Goal: Task Accomplishment & Management: Use online tool/utility

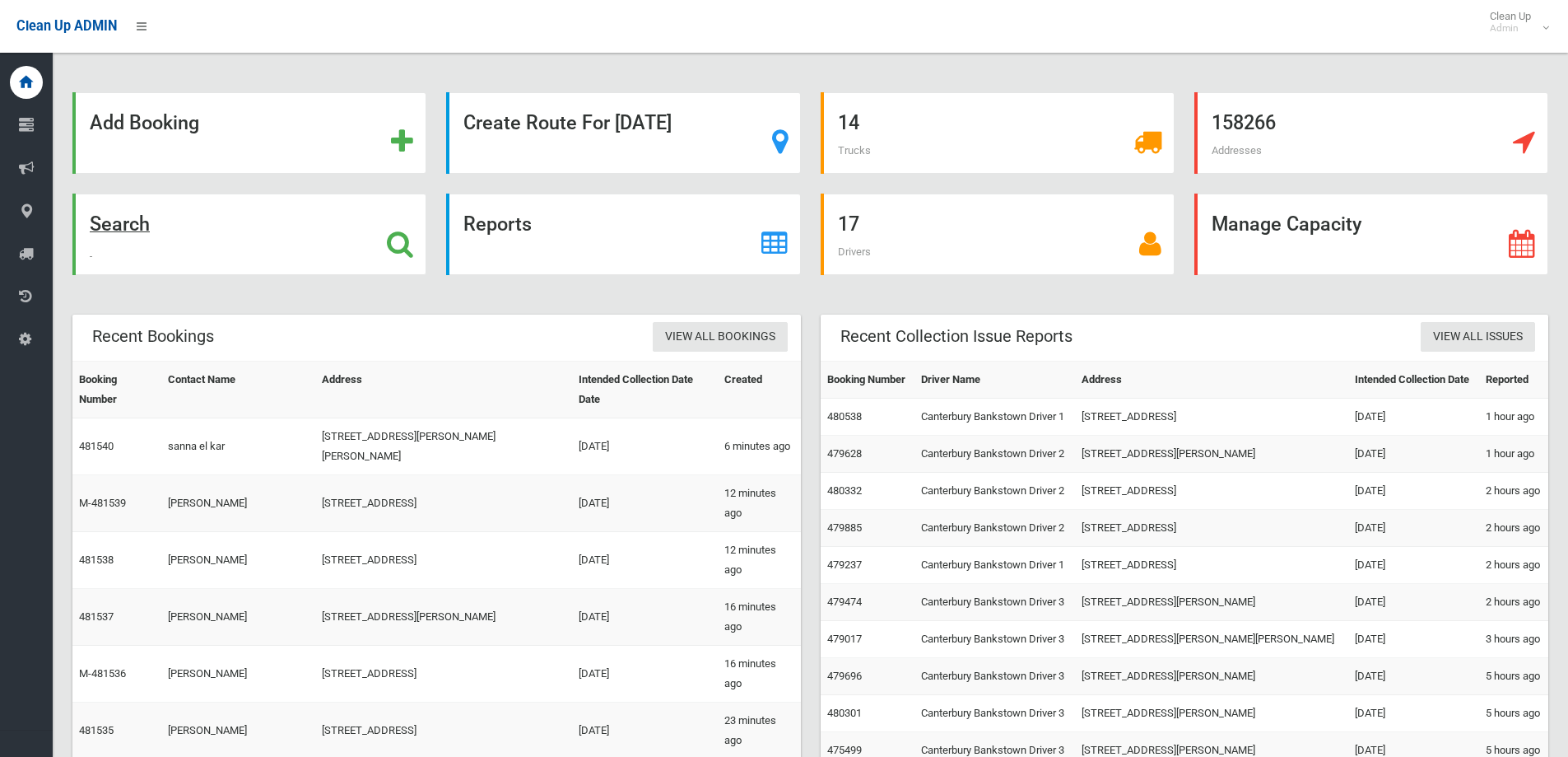
click at [235, 199] on div "Search" at bounding box center [249, 234] width 354 height 81
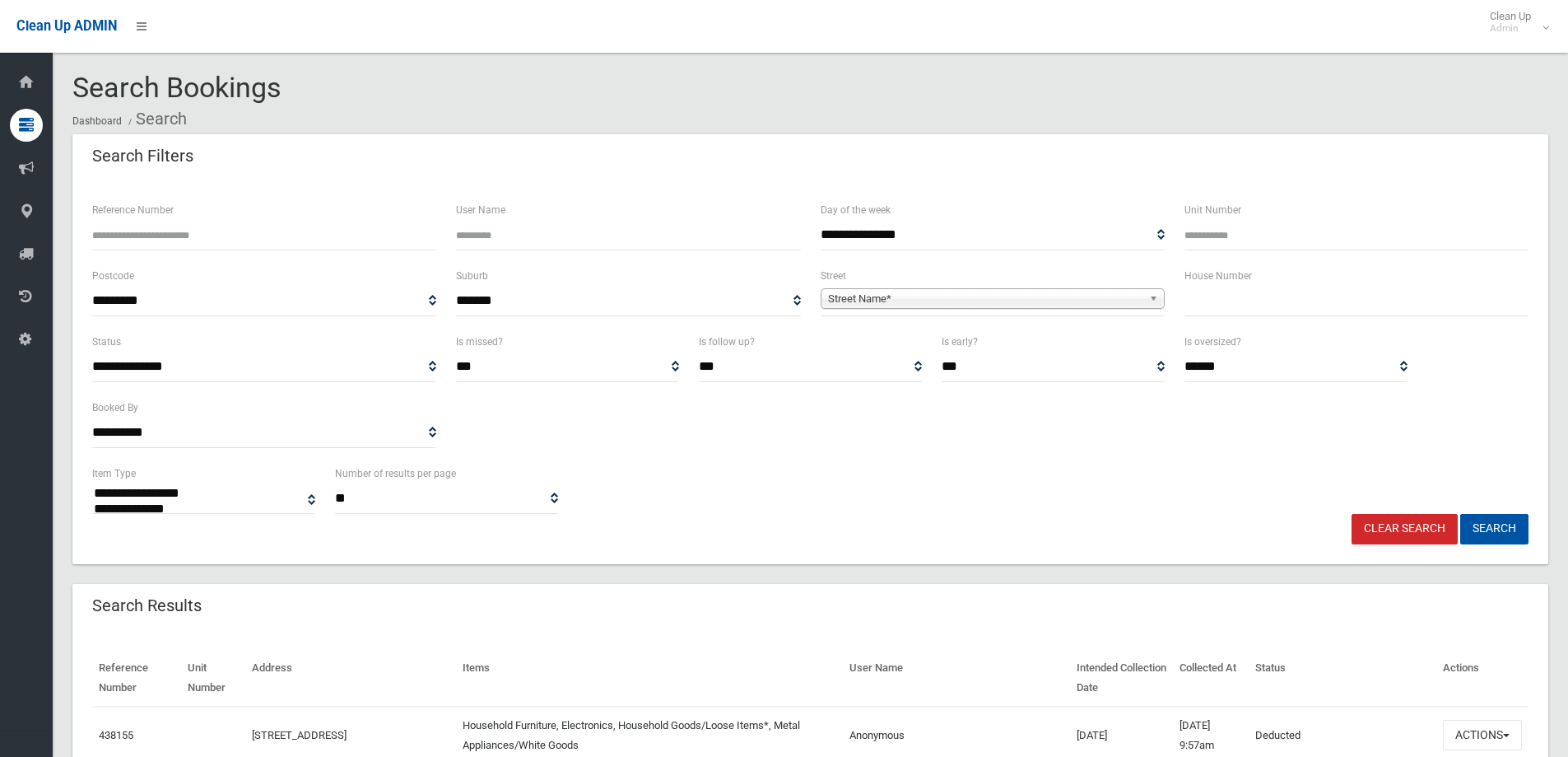
select select
click at [1177, 301] on div "House Number" at bounding box center [1357, 299] width 364 height 66
click at [1198, 300] on input "text" at bounding box center [1357, 301] width 344 height 30
type input "***"
click at [968, 278] on div "**********" at bounding box center [993, 290] width 344 height 50
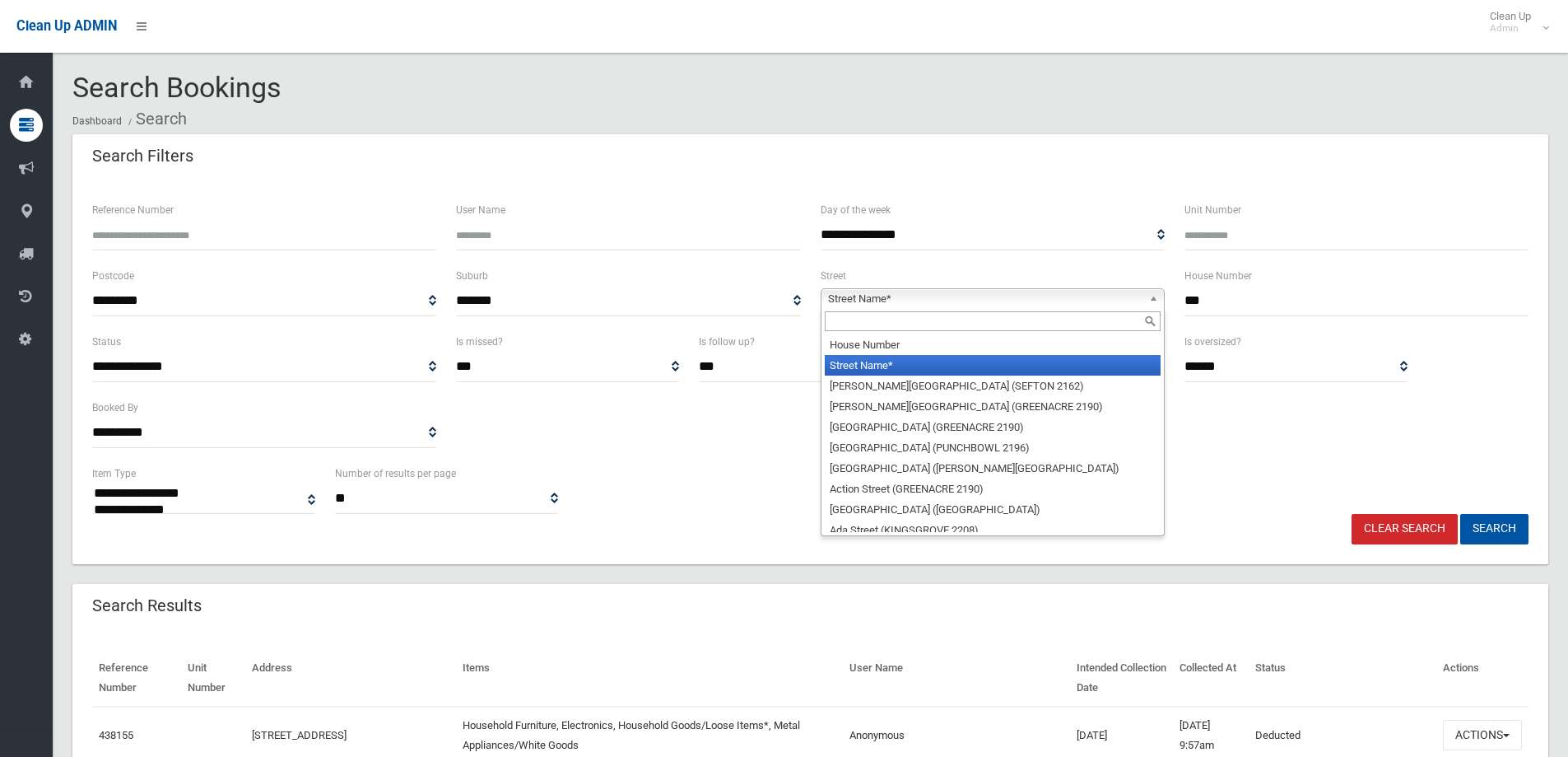
click at [968, 291] on span "Street Name*" at bounding box center [985, 299] width 315 height 19
drag, startPoint x: 923, startPoint y: 325, endPoint x: 950, endPoint y: 319, distance: 27.7
click at [950, 319] on input "text" at bounding box center [992, 321] width 336 height 19
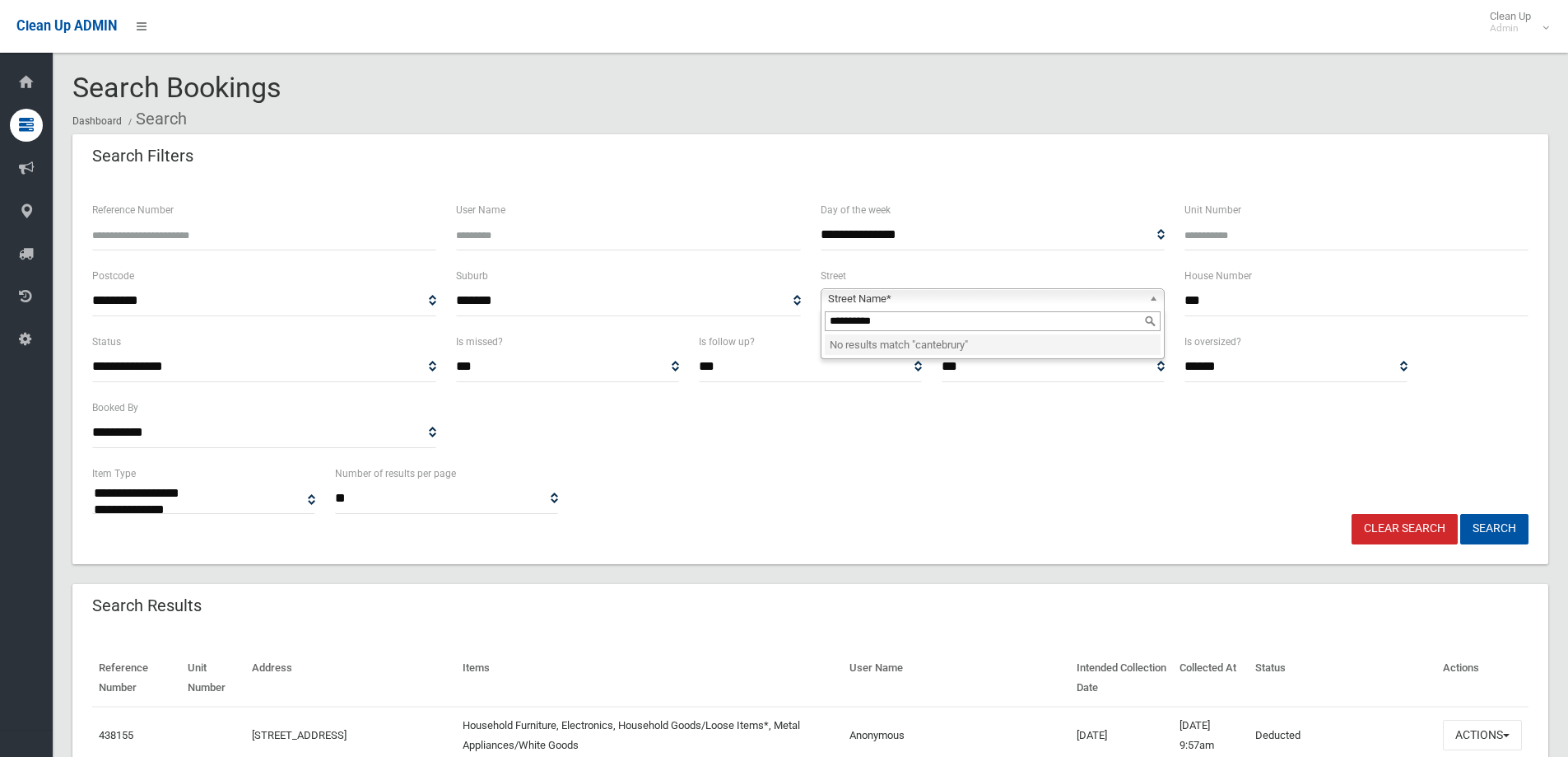
drag, startPoint x: 938, startPoint y: 326, endPoint x: 866, endPoint y: 323, distance: 72.1
click at [866, 323] on input "**********" at bounding box center [992, 321] width 336 height 19
click at [854, 321] on input "*********" at bounding box center [992, 321] width 336 height 19
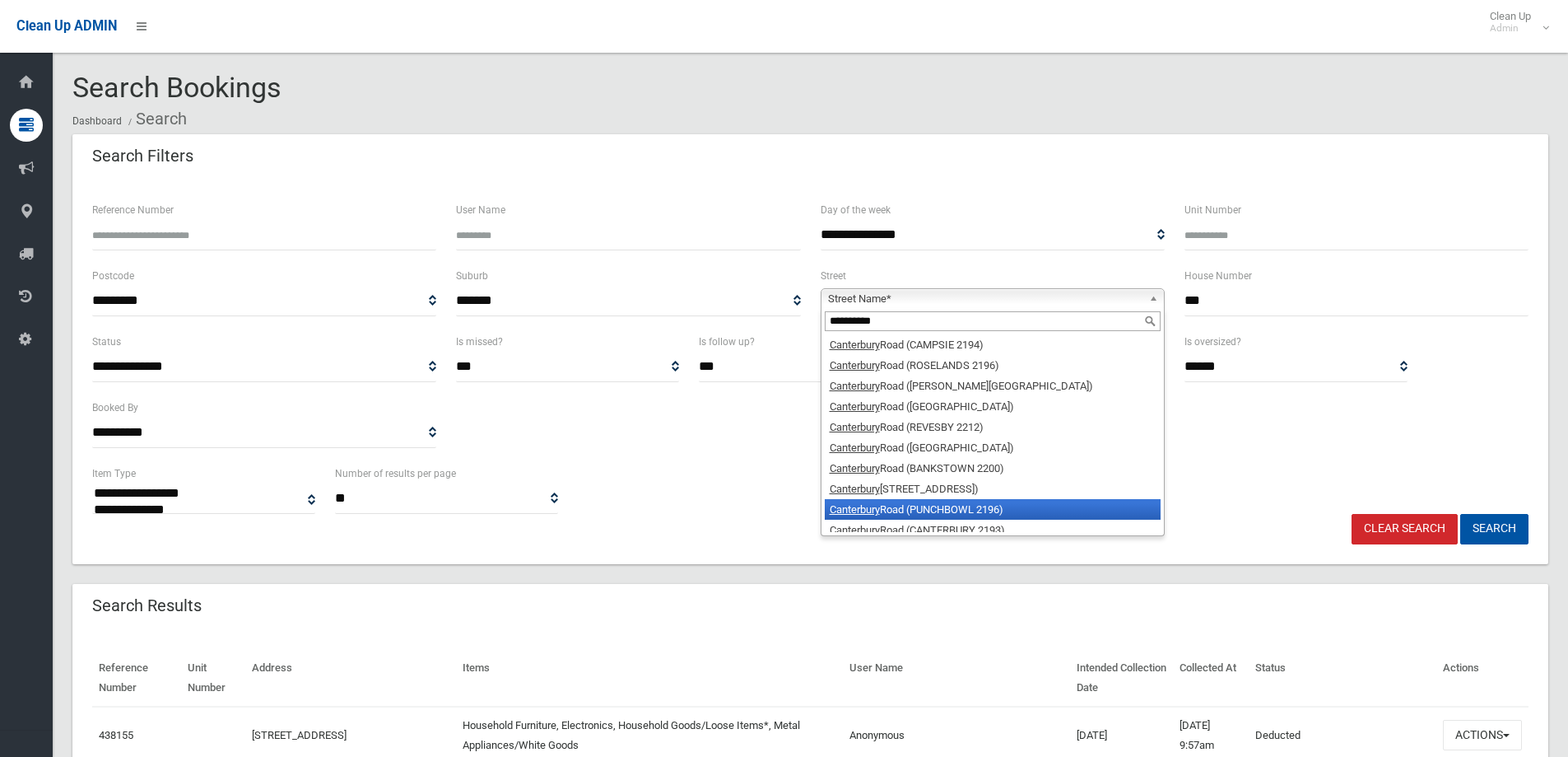
scroll to position [29, 0]
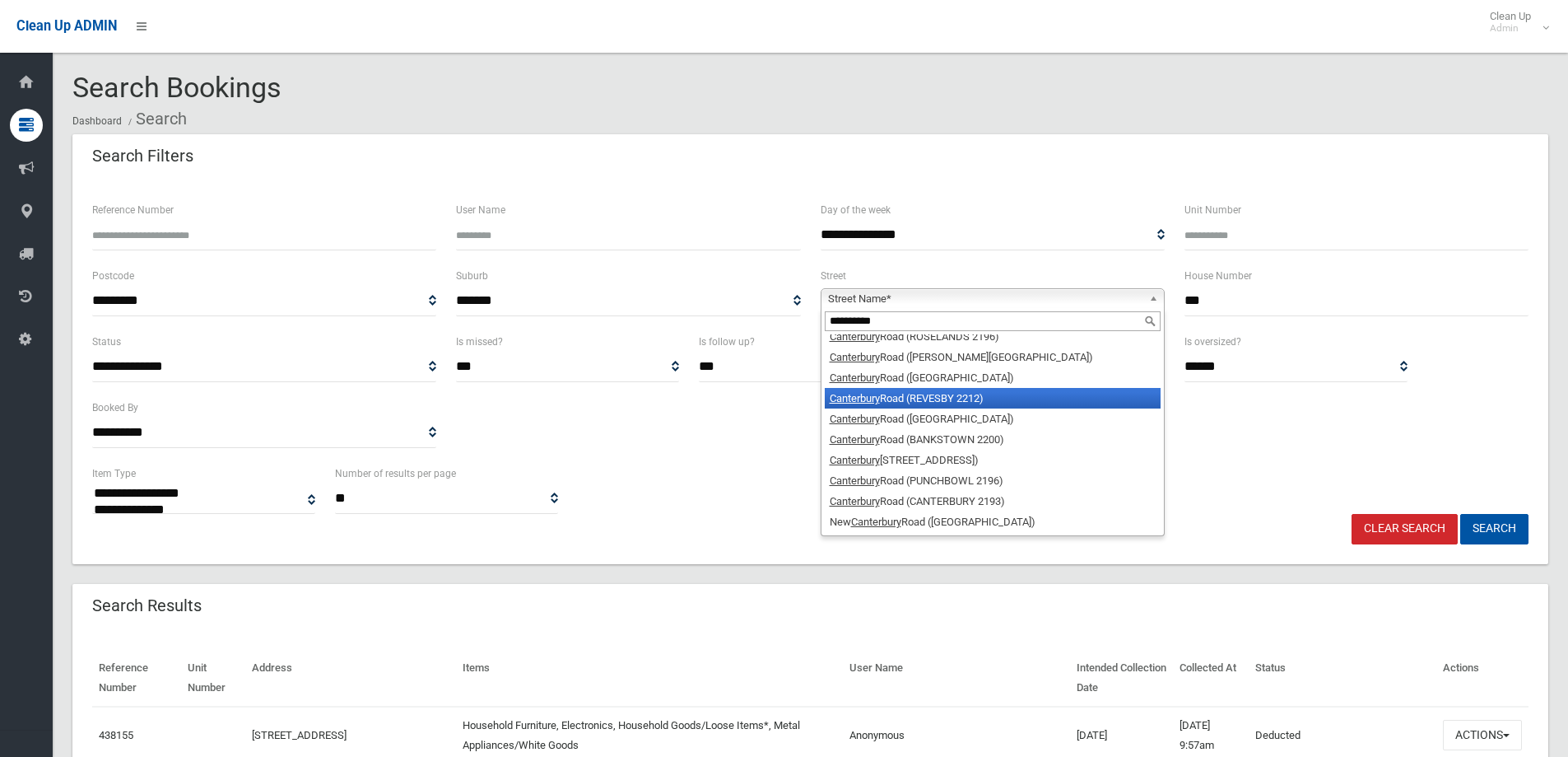
type input "**********"
click at [940, 391] on li "Canterbury Road (REVESBY 2212)" at bounding box center [992, 398] width 336 height 20
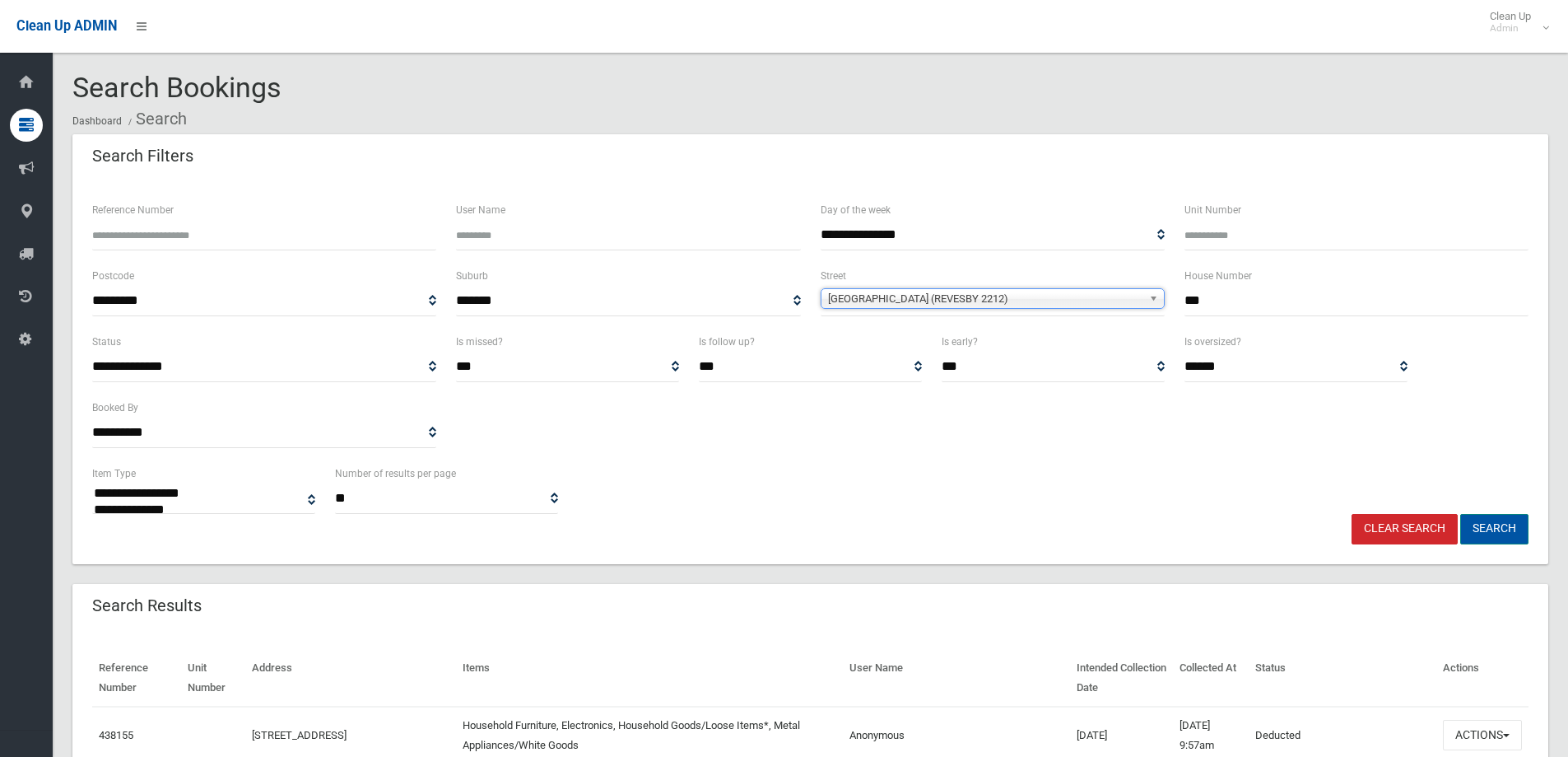
click at [1478, 521] on button "Search" at bounding box center [1494, 529] width 69 height 30
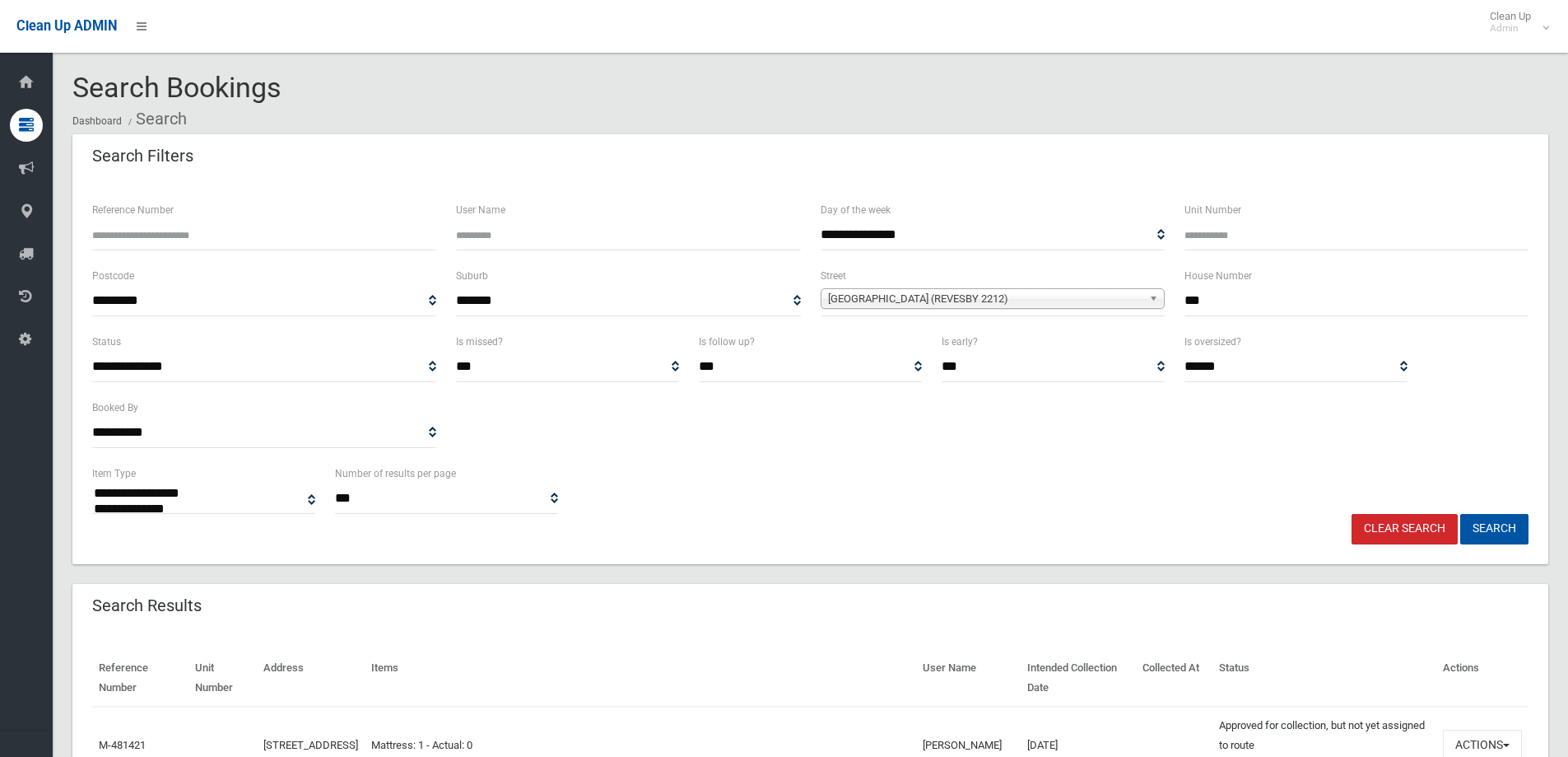
select select
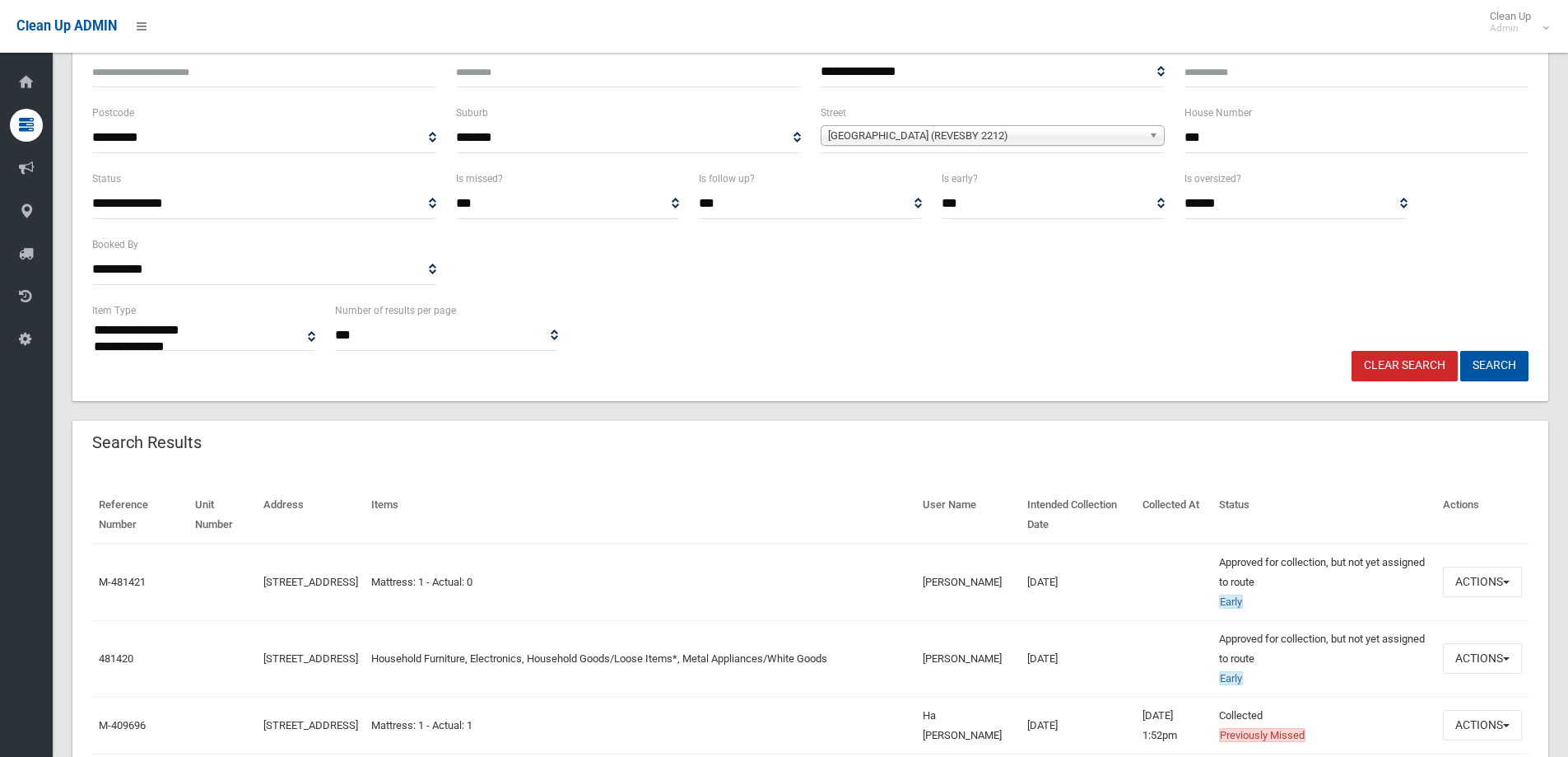
scroll to position [165, 0]
click at [1136, 648] on td at bounding box center [1174, 656] width 77 height 77
click at [1149, 661] on td at bounding box center [1174, 656] width 77 height 77
click at [1500, 655] on button "Actions" at bounding box center [1482, 656] width 79 height 30
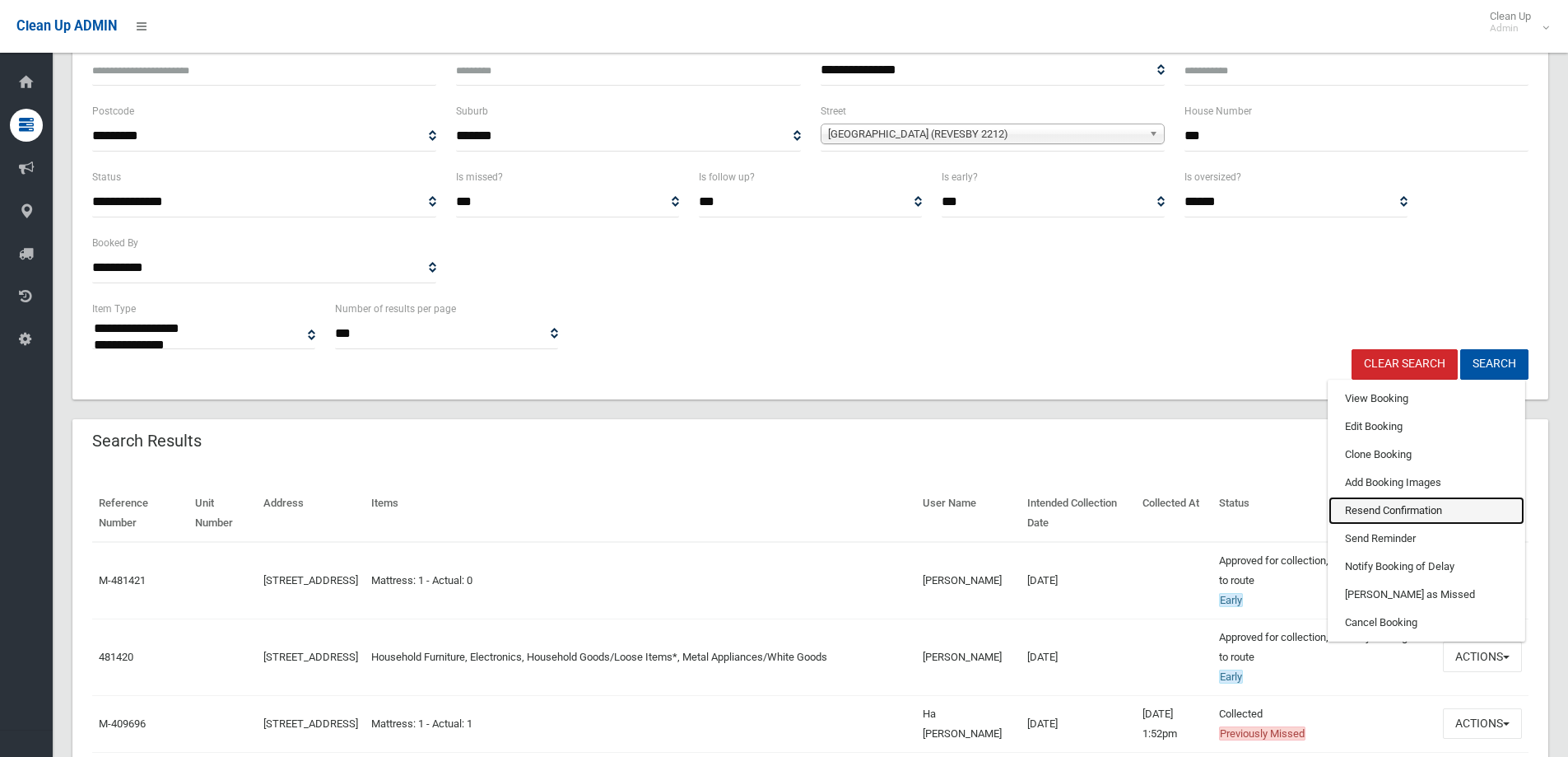
click at [1379, 513] on link "Resend Confirmation" at bounding box center [1427, 510] width 196 height 28
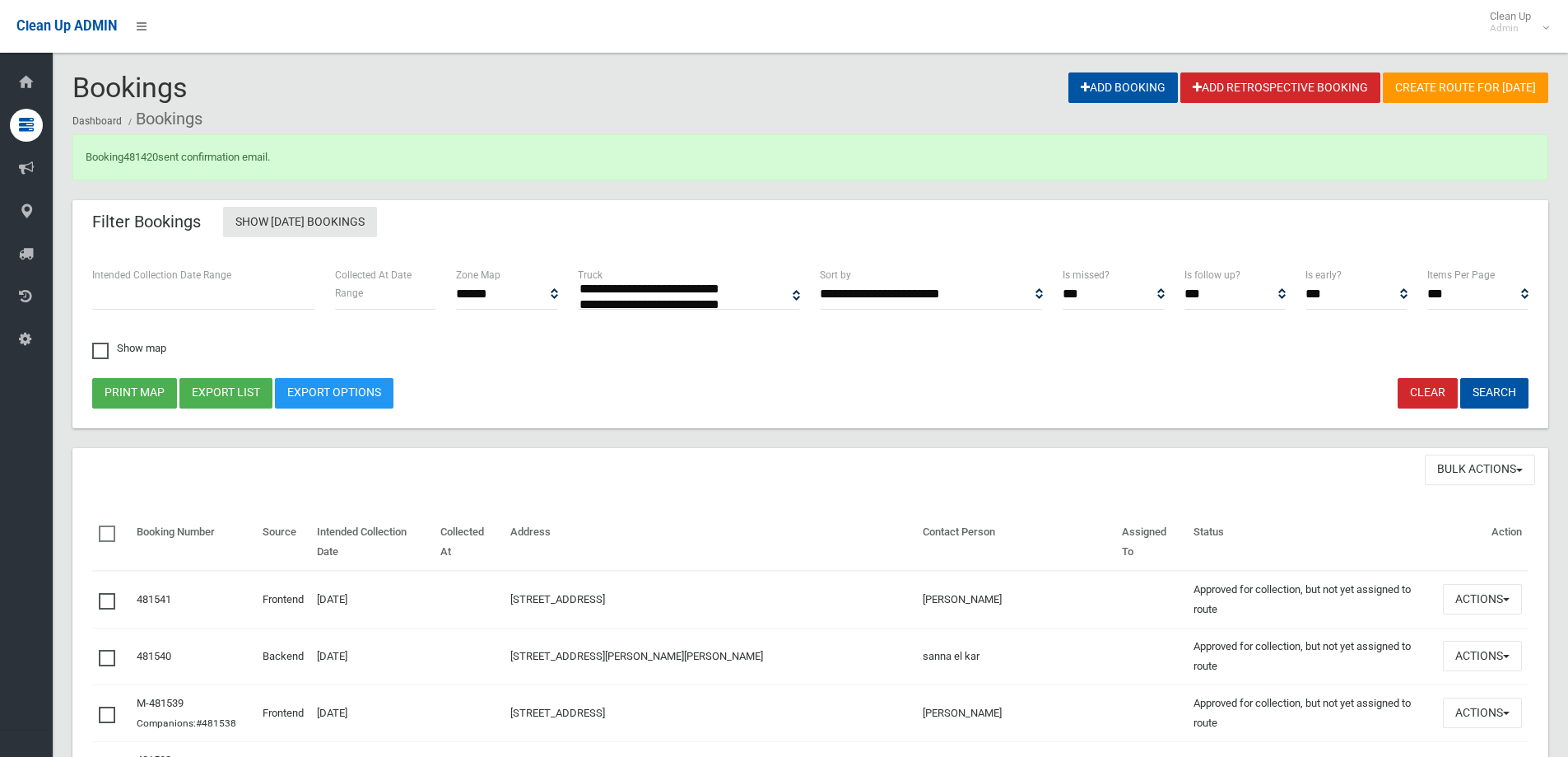
select select
click at [150, 157] on link "481420" at bounding box center [140, 156] width 35 height 13
click at [151, 161] on link "481420" at bounding box center [140, 156] width 35 height 13
click at [139, 154] on link "481420" at bounding box center [140, 156] width 35 height 13
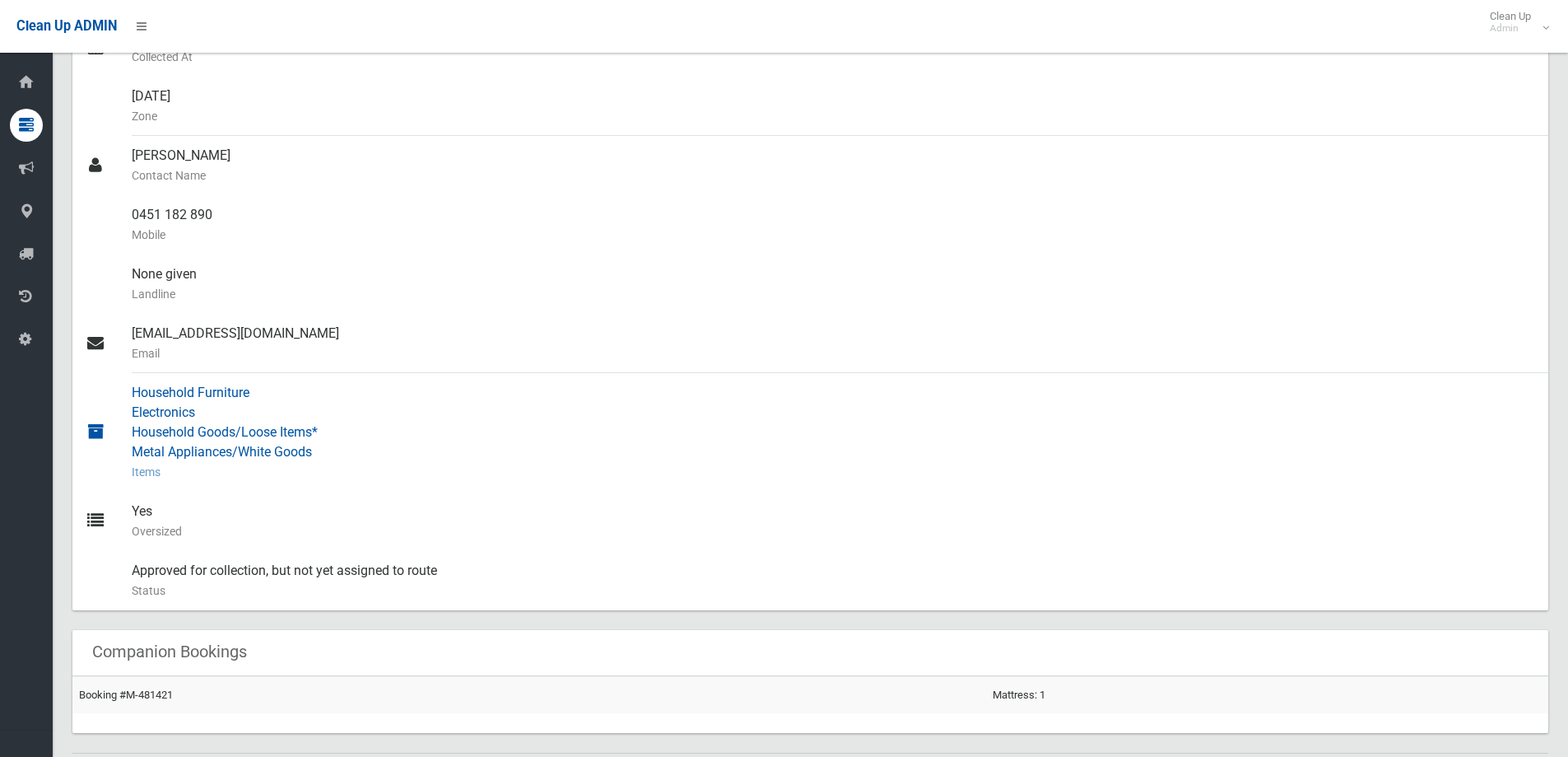
scroll to position [247, 0]
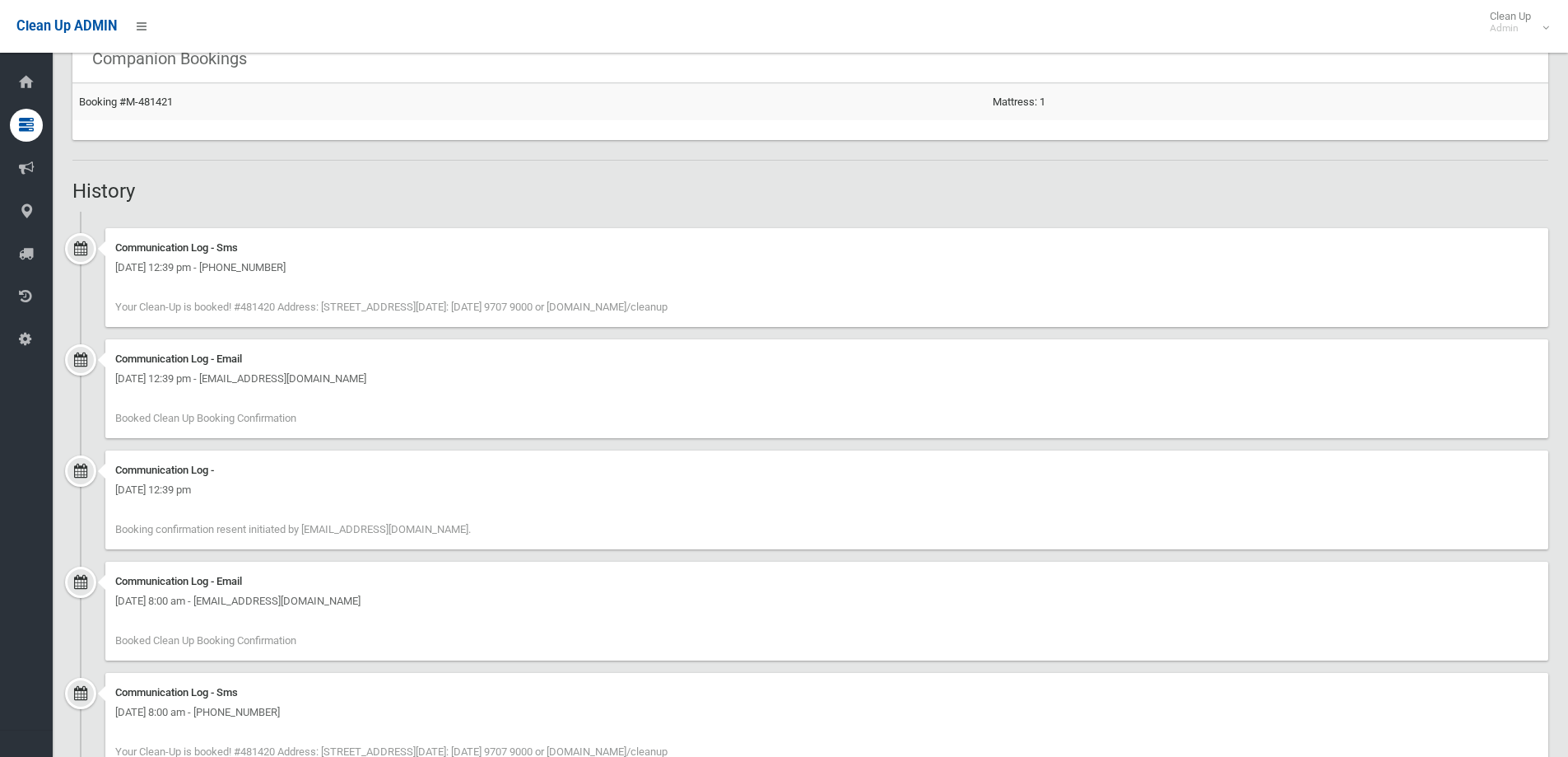
scroll to position [979, 0]
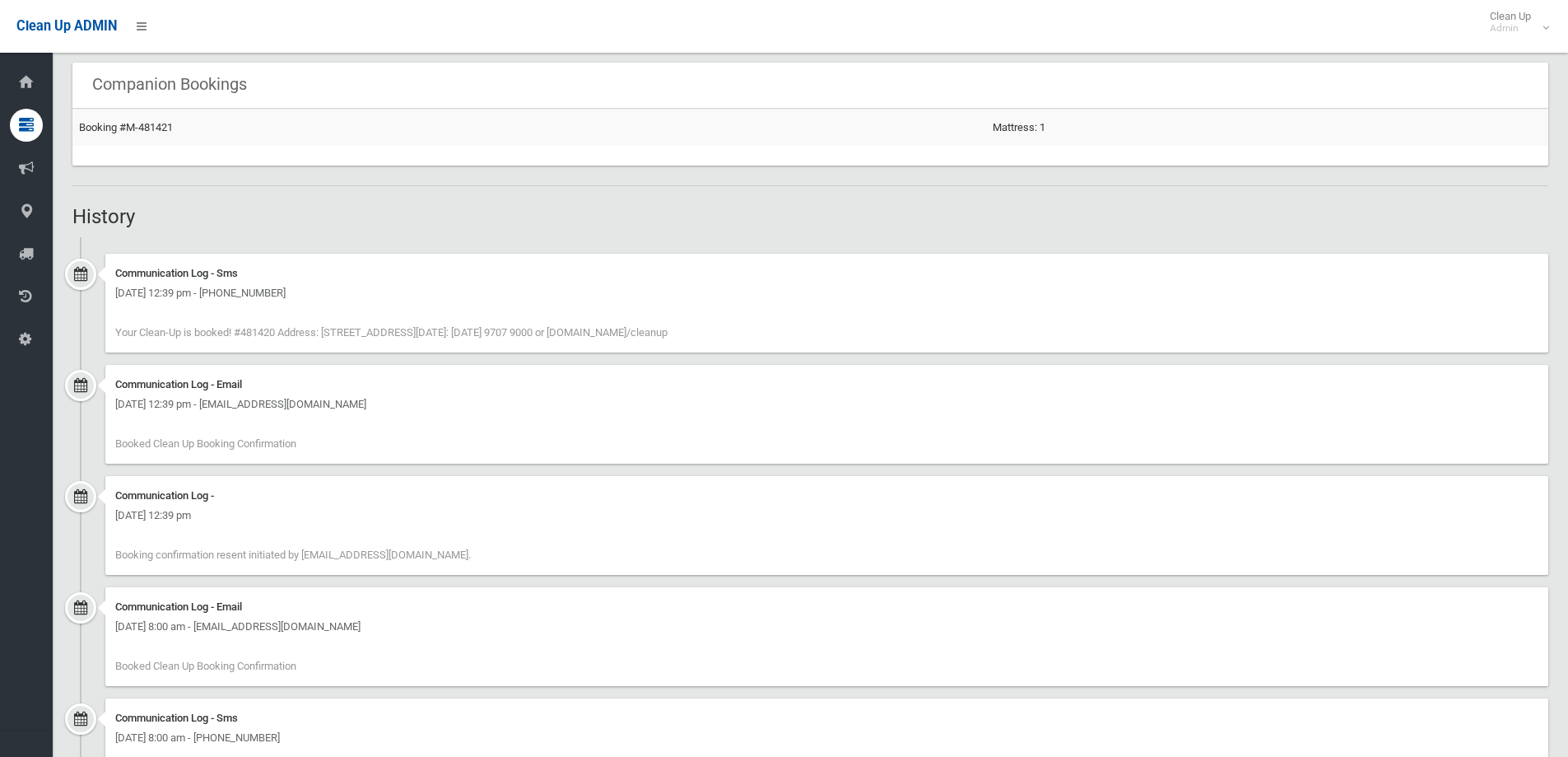
click at [750, 401] on div "[DATE] 12:39 pm - [EMAIL_ADDRESS][DOMAIN_NAME]" at bounding box center [826, 403] width 1423 height 19
click at [671, 269] on div "Communication Log - Sms" at bounding box center [826, 272] width 1423 height 19
click at [655, 390] on div "Communication Log - Email" at bounding box center [826, 384] width 1423 height 19
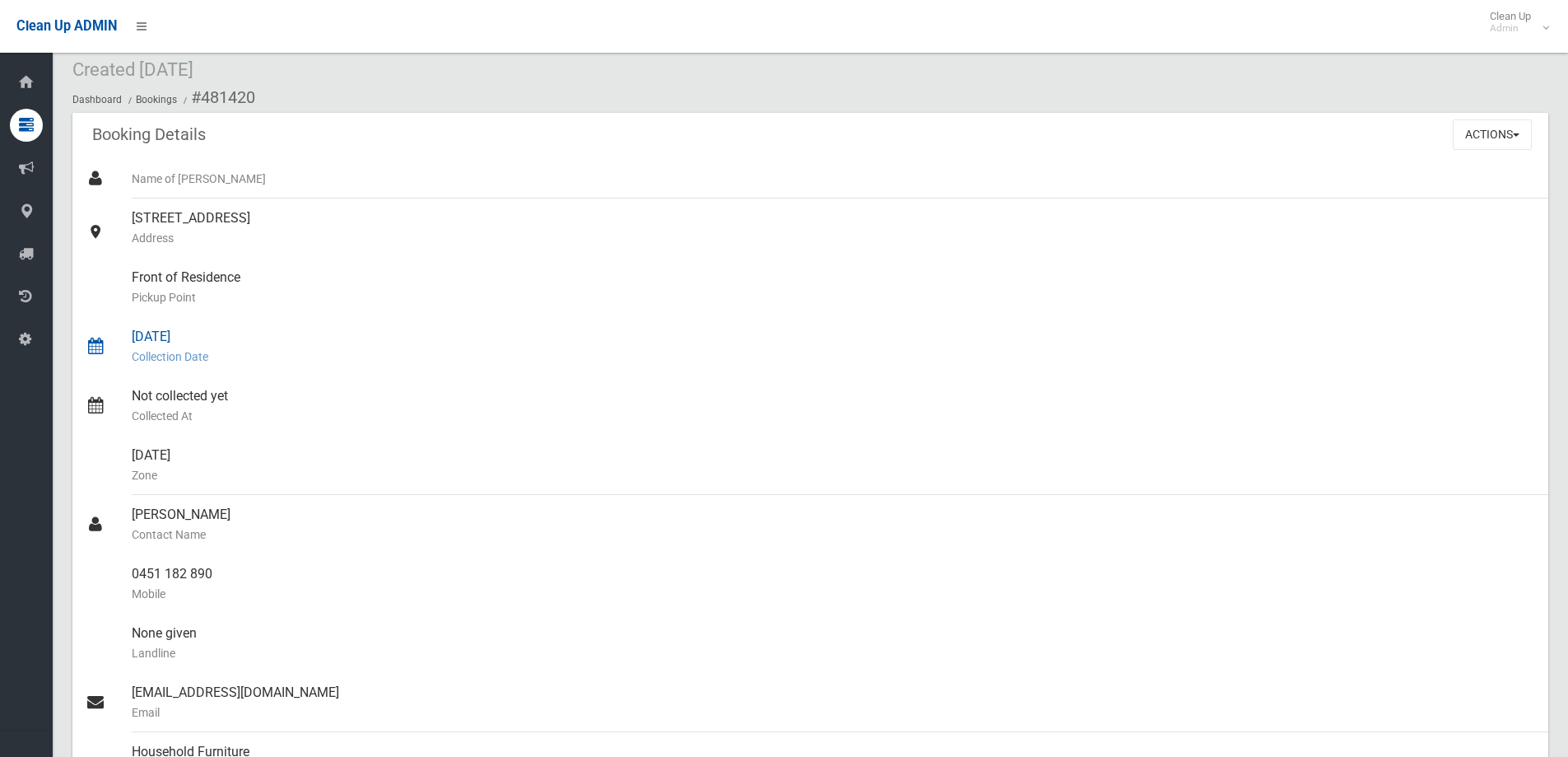
scroll to position [0, 0]
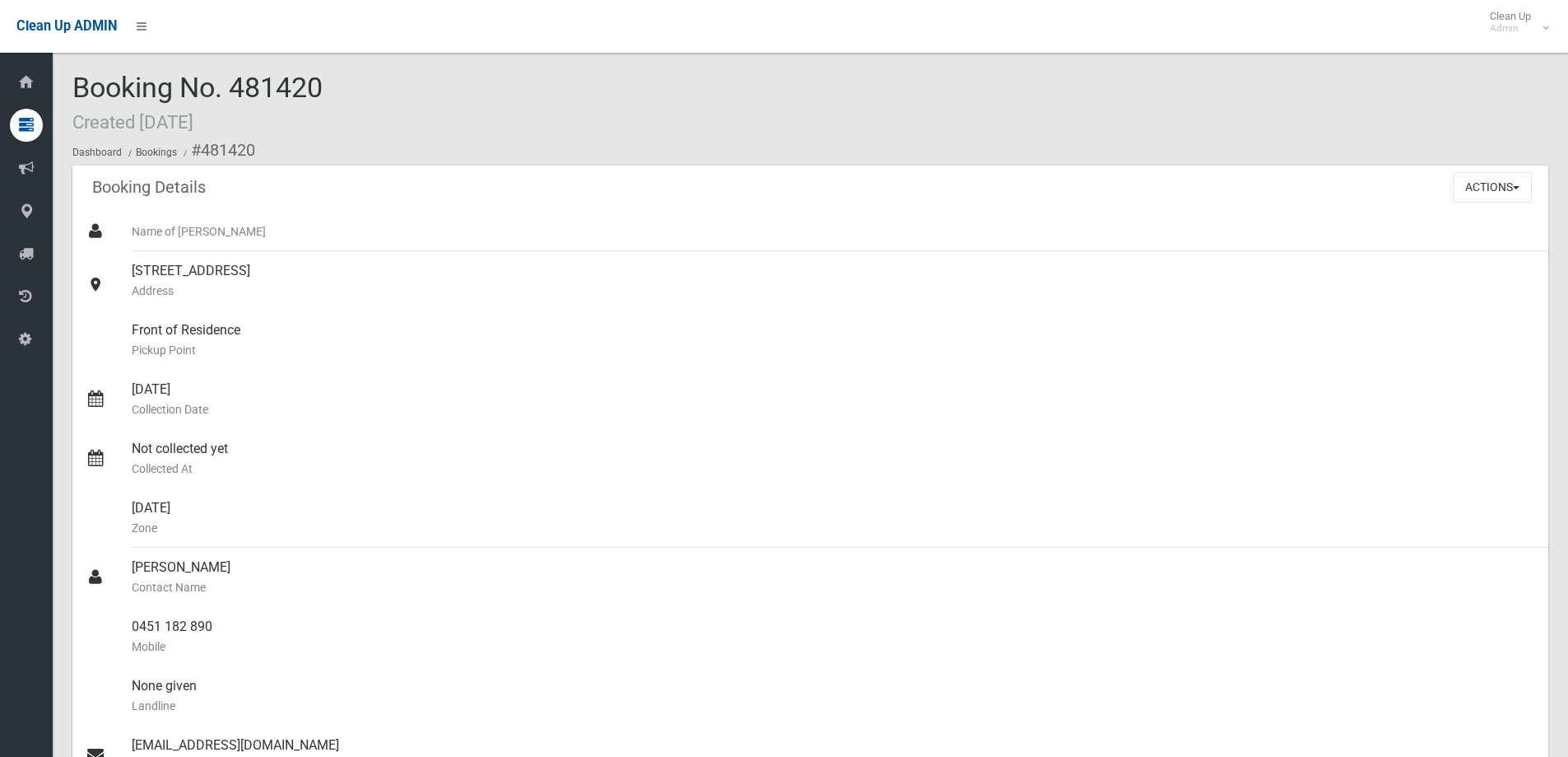
click at [415, 91] on div "Booking No. 481420 Created [DATE] Dashboard Bookings #481420" at bounding box center [810, 119] width 1476 height 93
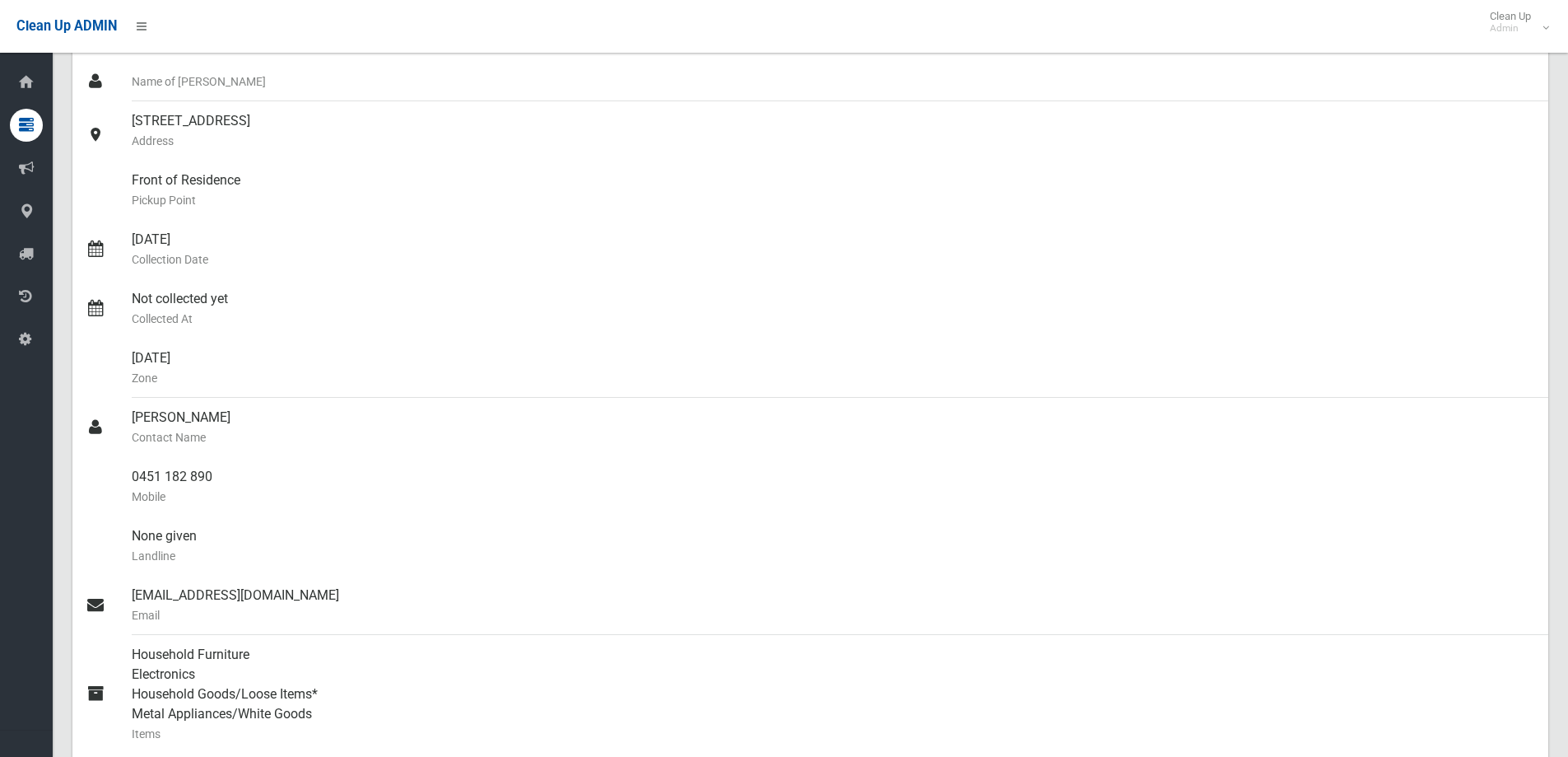
scroll to position [329, 0]
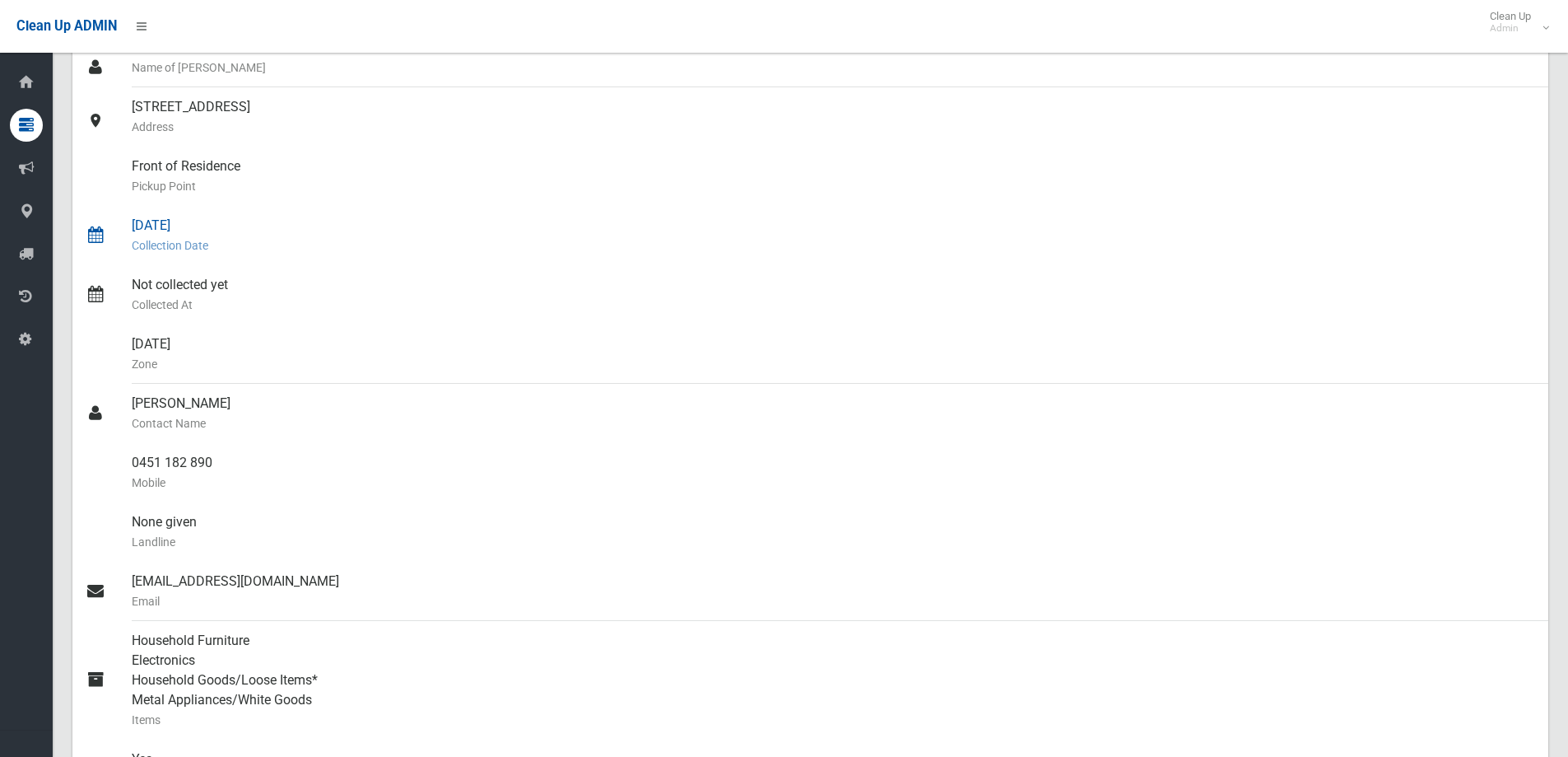
scroll to position [165, 0]
